Goal: Browse casually: Explore the website without a specific task or goal

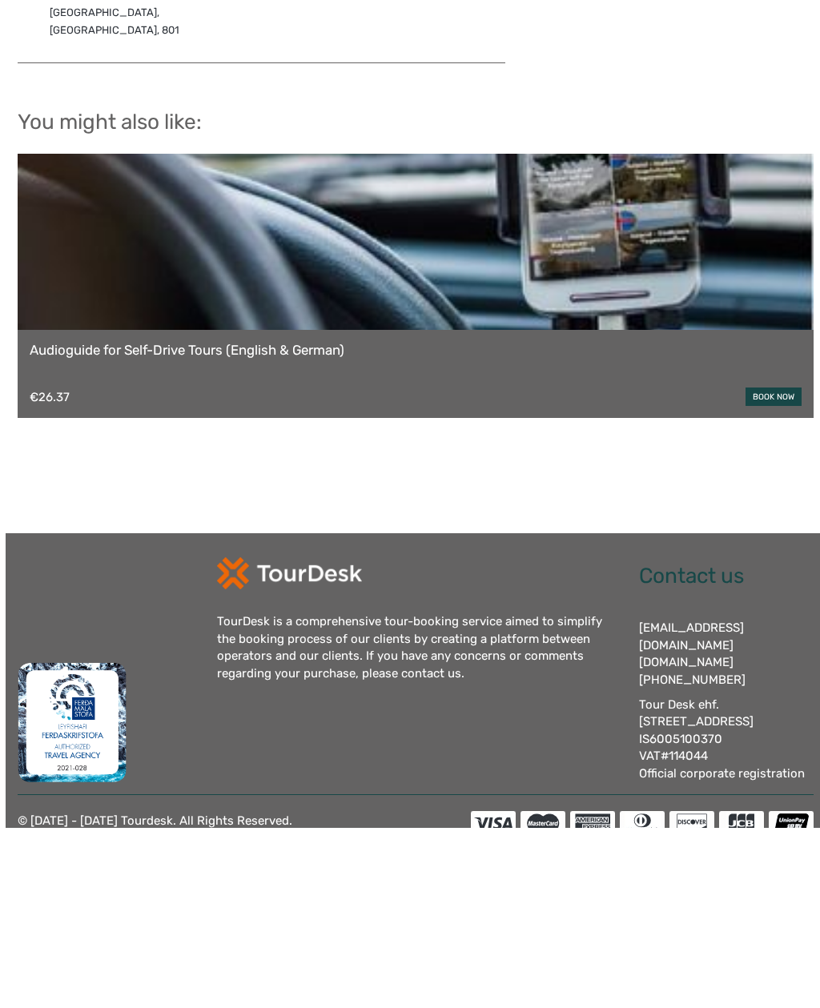
scroll to position [1005, 0]
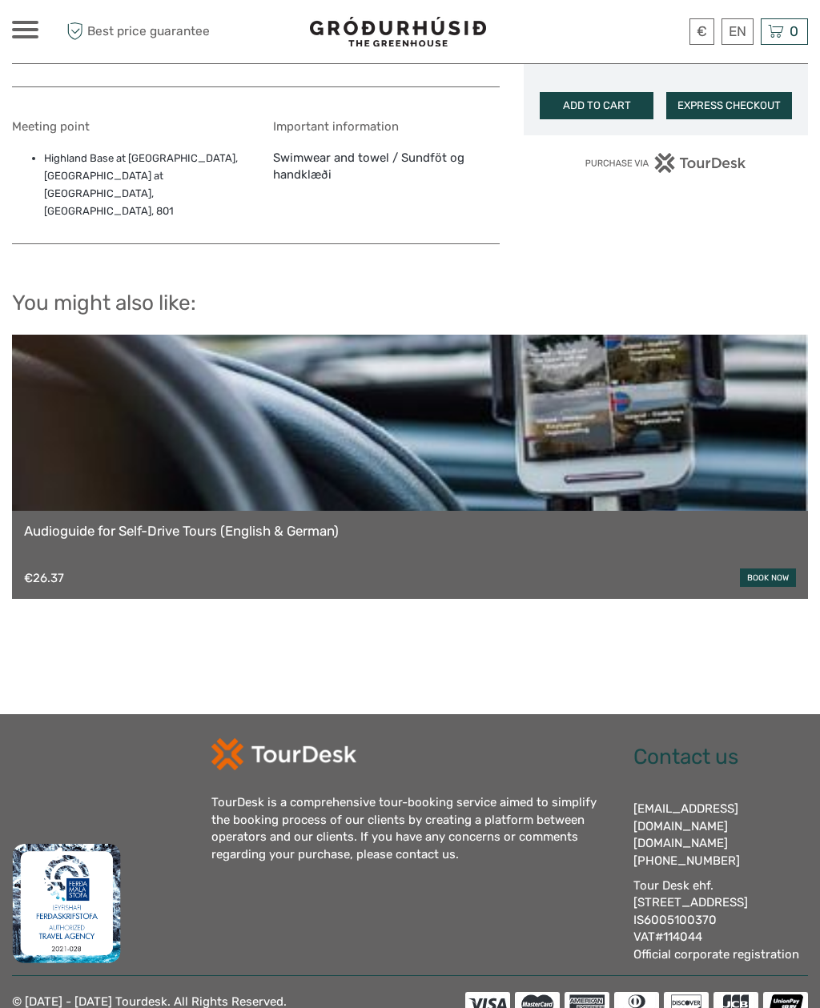
click at [352, 473] on link at bounding box center [410, 423] width 796 height 176
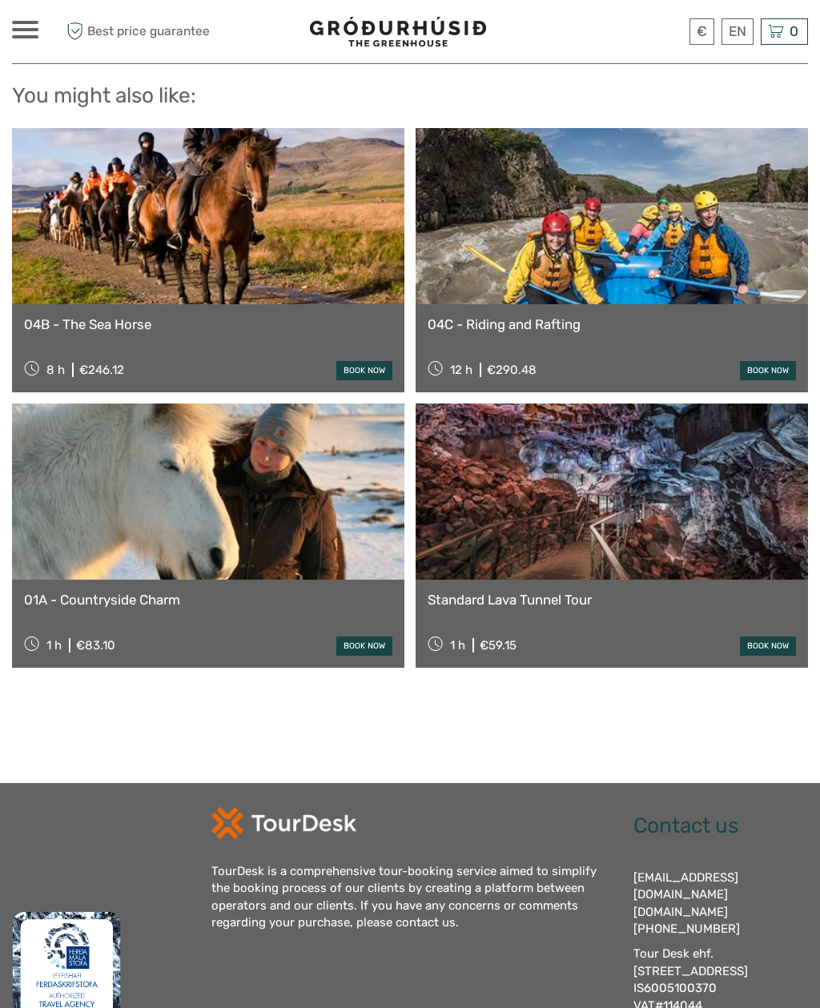
scroll to position [1704, 0]
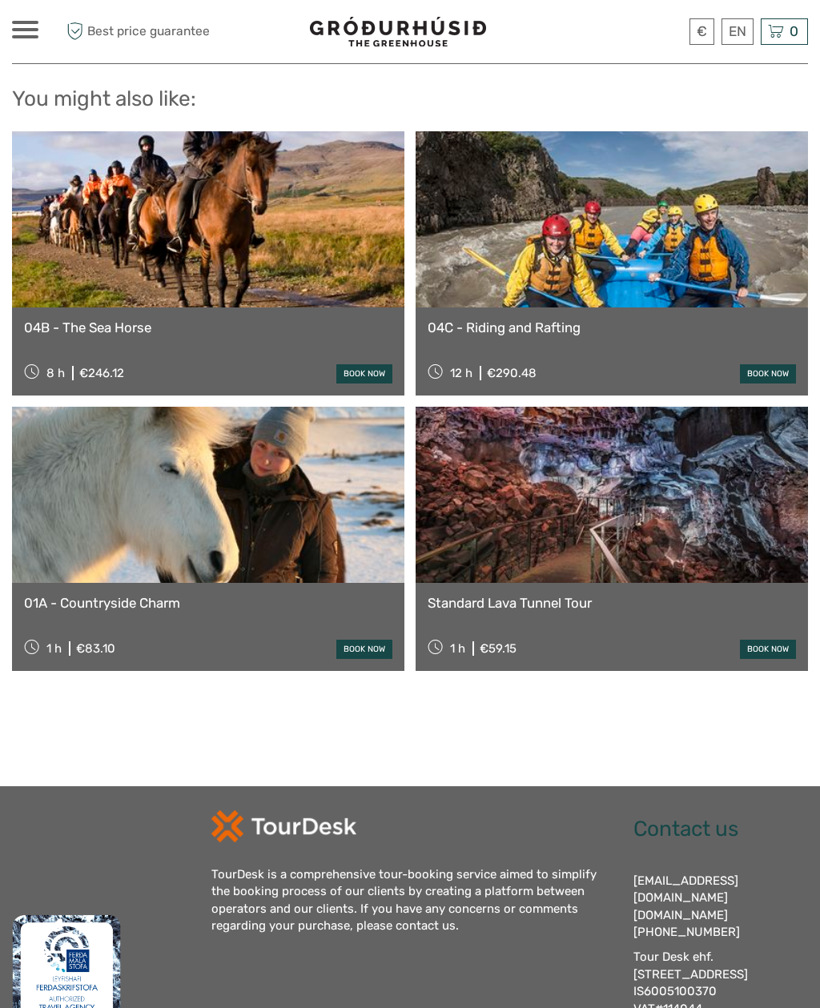
click at [258, 184] on link at bounding box center [208, 219] width 392 height 176
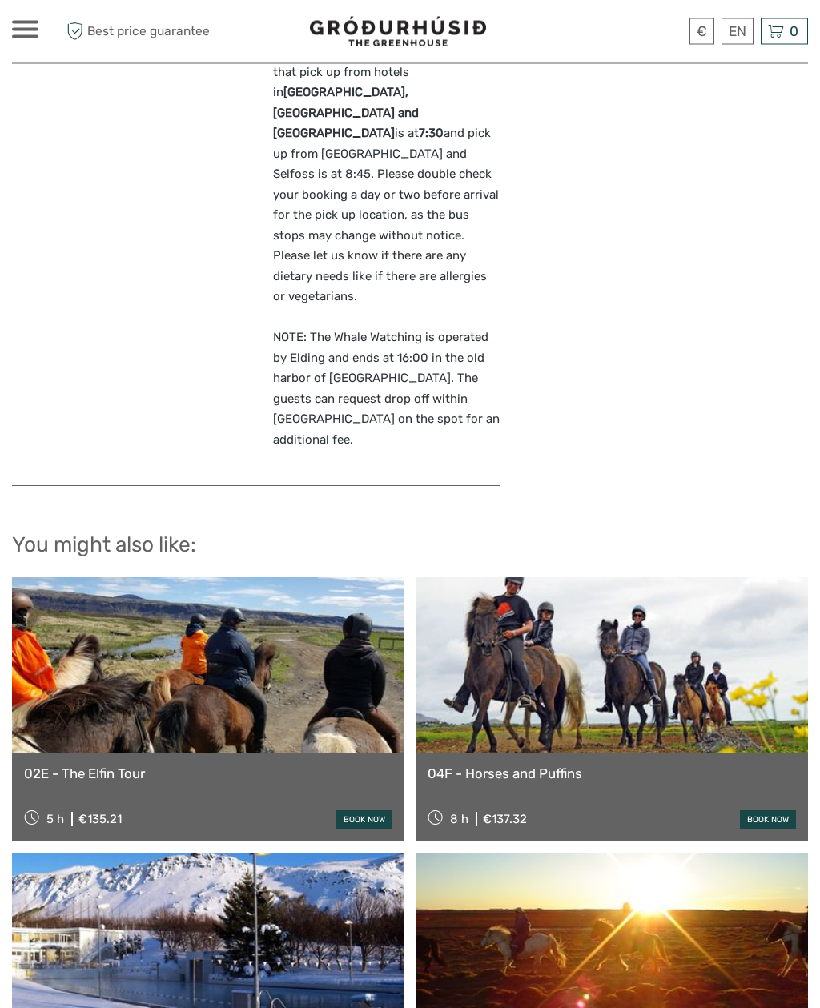
scroll to position [2124, 0]
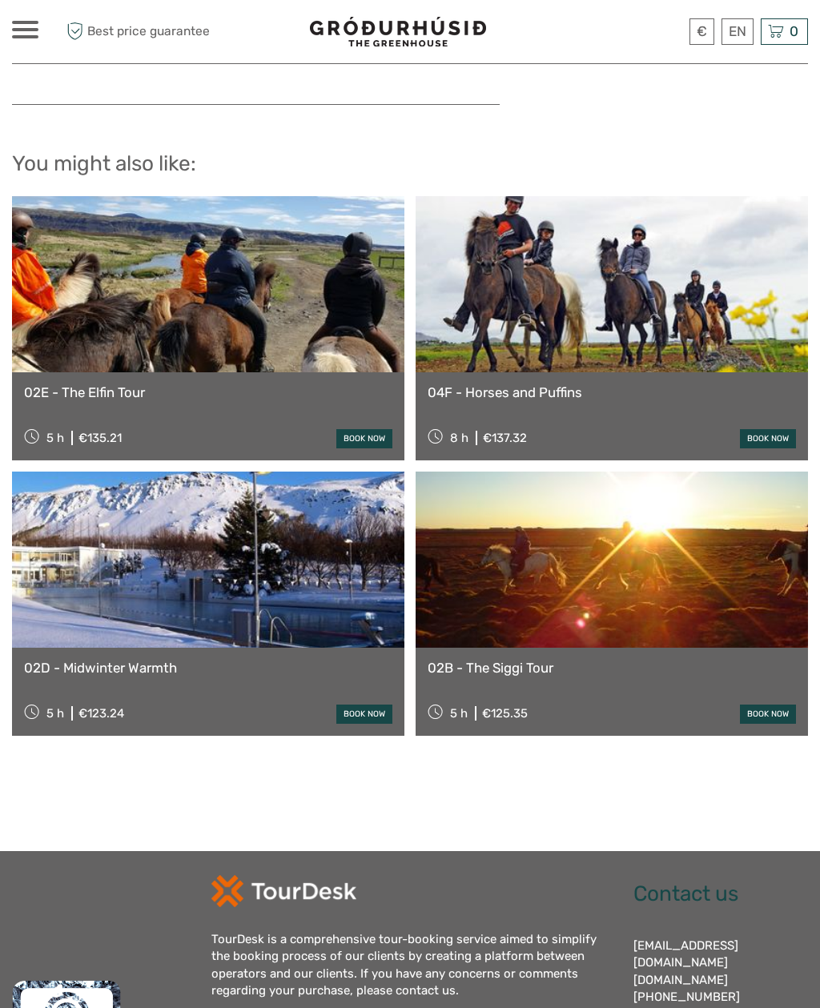
click at [272, 472] on link at bounding box center [208, 560] width 392 height 176
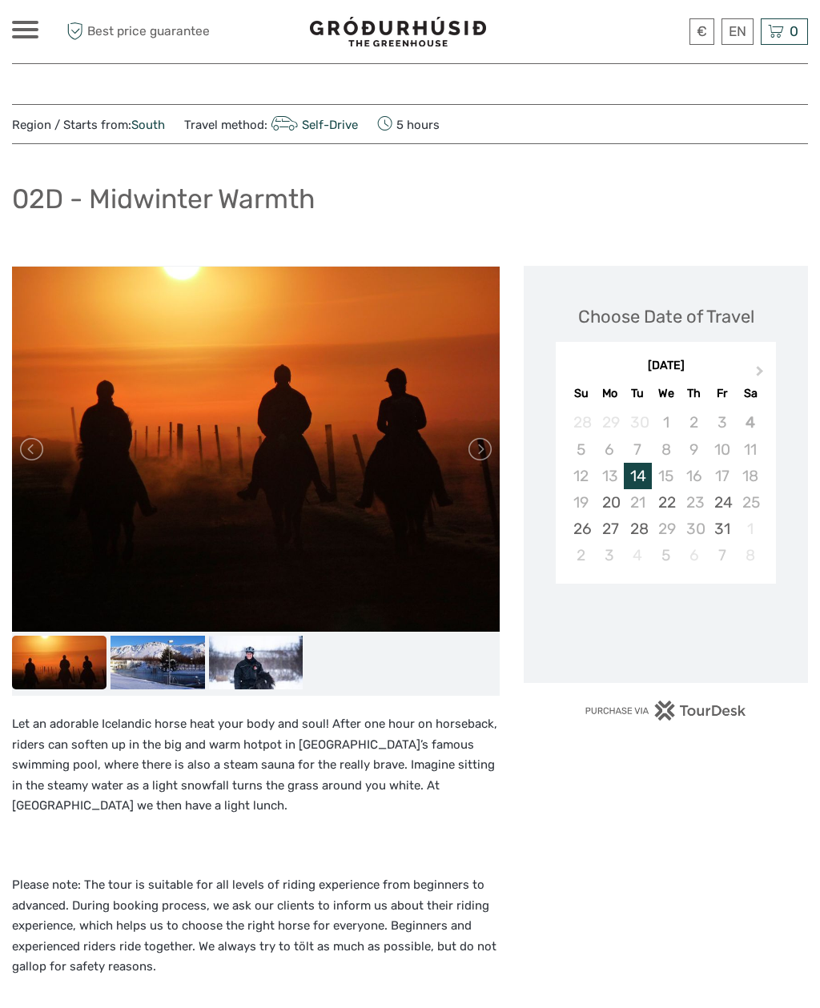
click at [488, 460] on link at bounding box center [479, 449] width 26 height 26
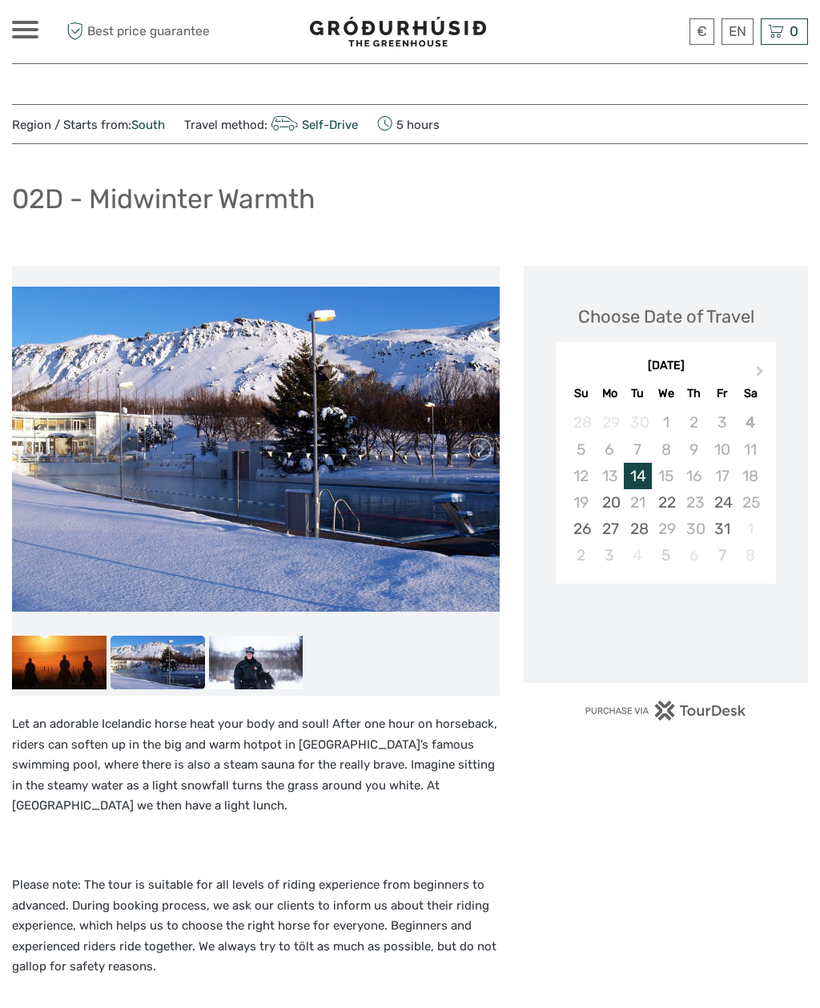
click at [482, 460] on link at bounding box center [479, 449] width 26 height 26
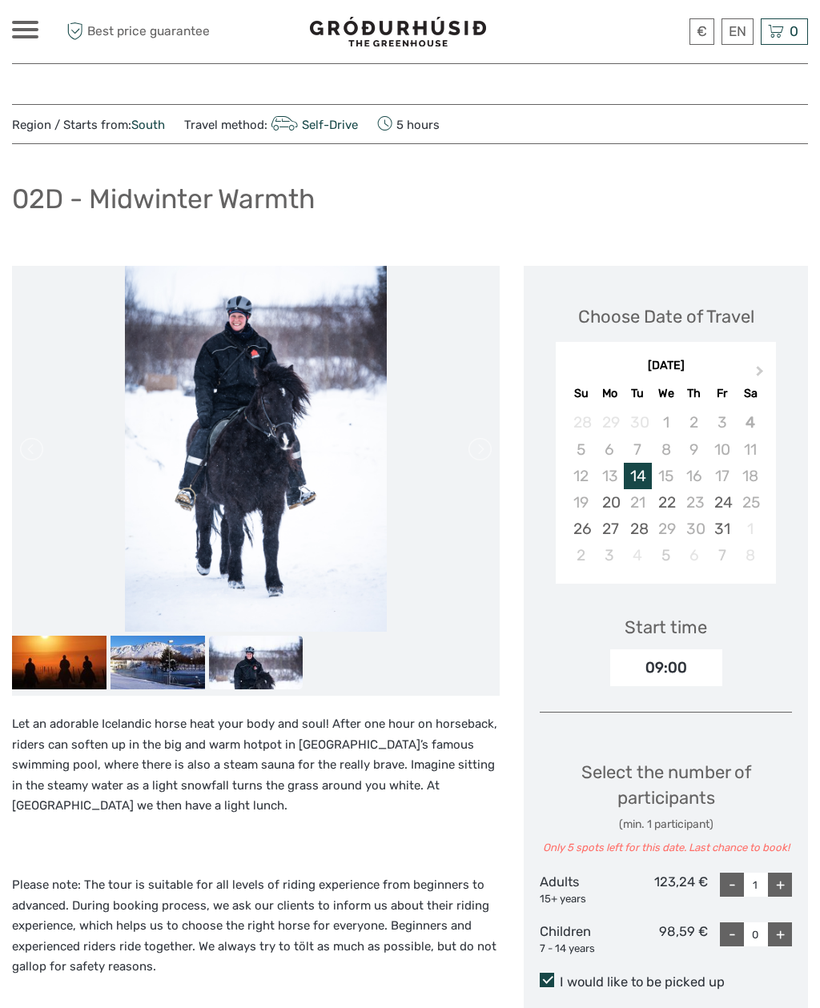
click at [456, 466] on li at bounding box center [256, 449] width 488 height 366
click at [468, 438] on link at bounding box center [479, 449] width 26 height 26
